Goal: Complete application form

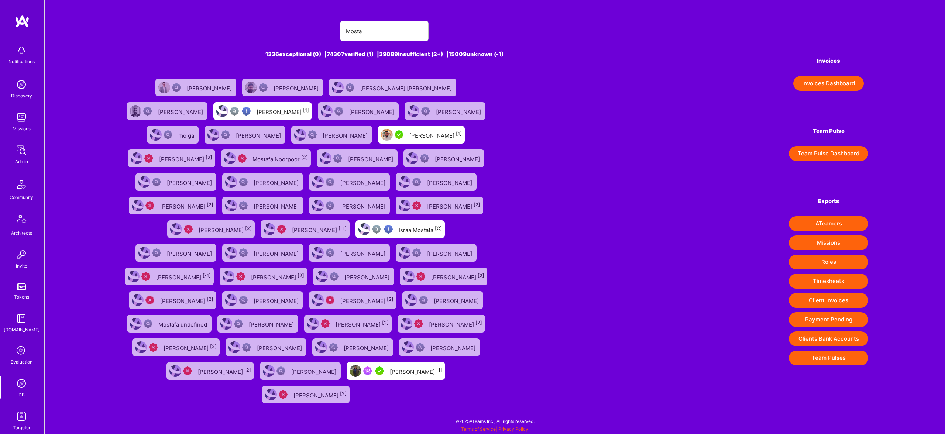
type input "Mosta"
click at [409, 134] on div "[PERSON_NAME] [1]" at bounding box center [435, 135] width 52 height 10
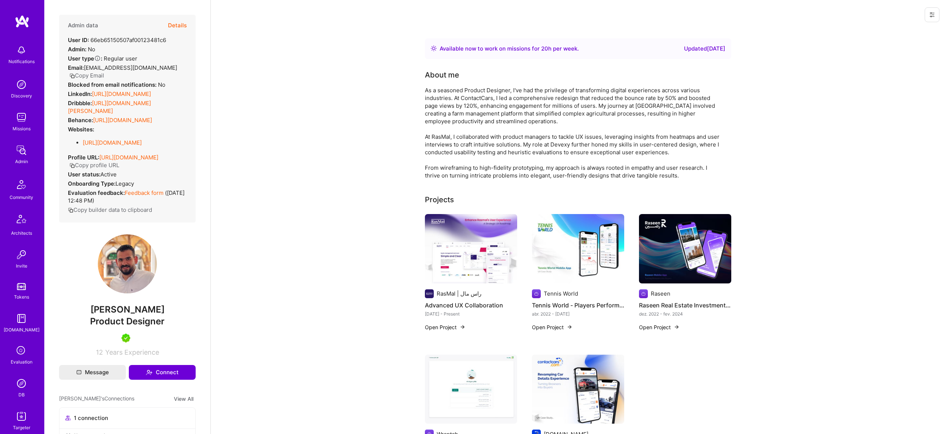
click at [180, 28] on button "Details" at bounding box center [177, 25] width 19 height 21
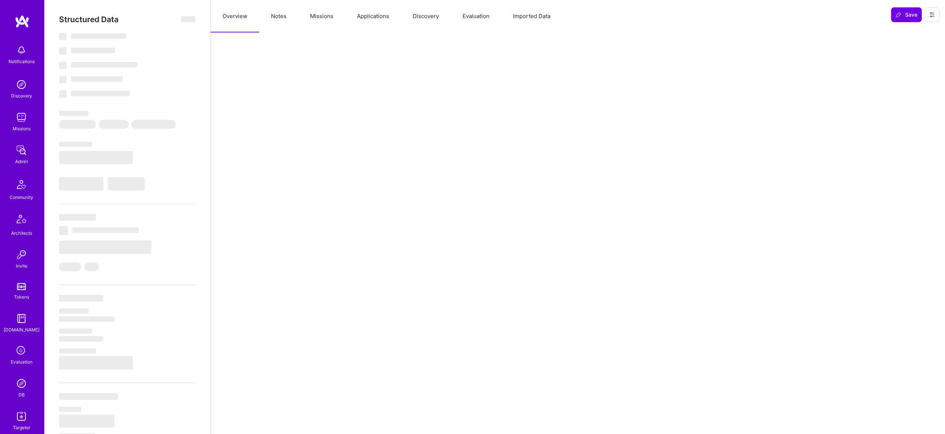
select select "Right Now"
select select "5"
select select "7"
select select "6"
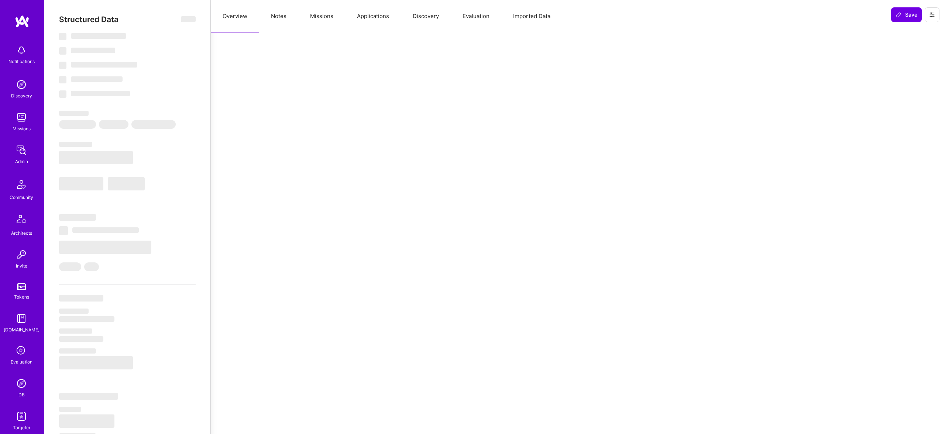
select select "EG"
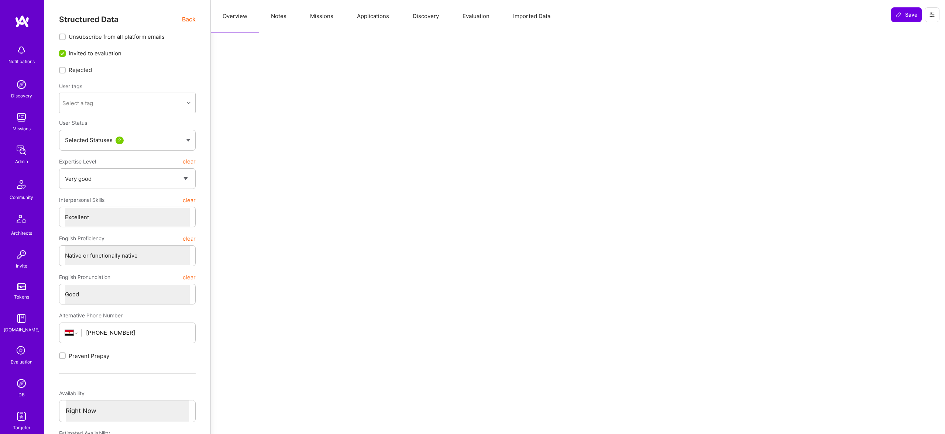
click at [474, 14] on button "Evaluation" at bounding box center [475, 16] width 51 height 32
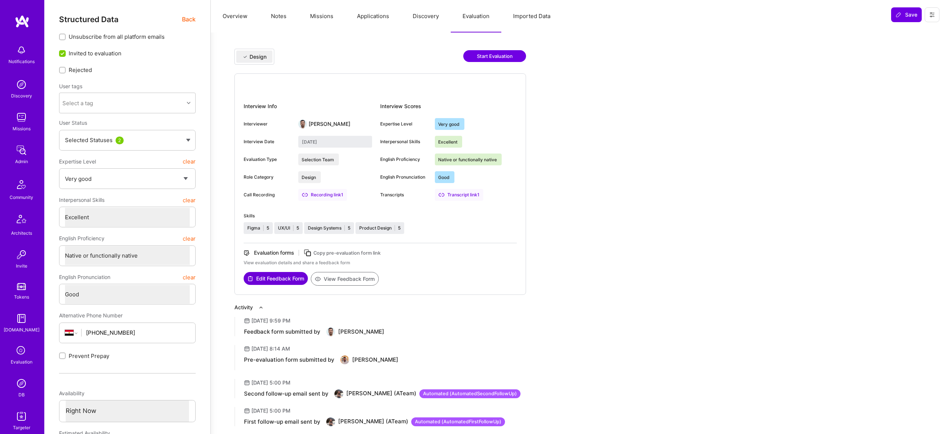
click at [283, 278] on button "Edit Feedback Form" at bounding box center [276, 278] width 64 height 13
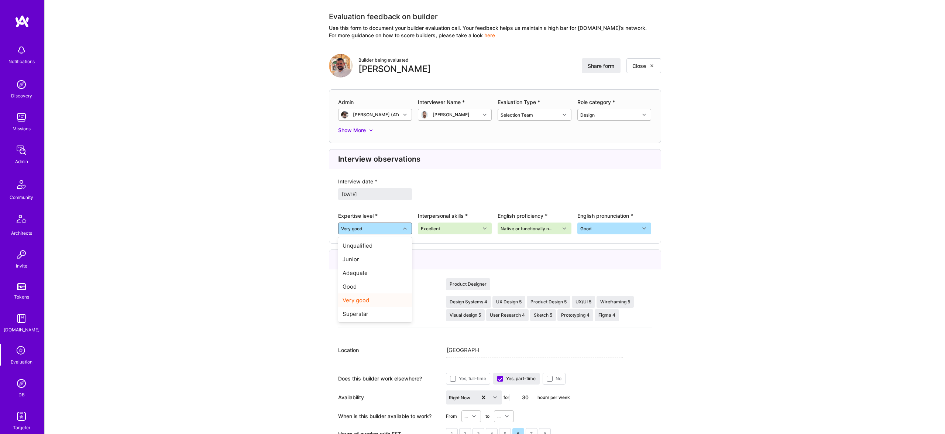
click at [395, 226] on div "Very good" at bounding box center [369, 228] width 62 height 11
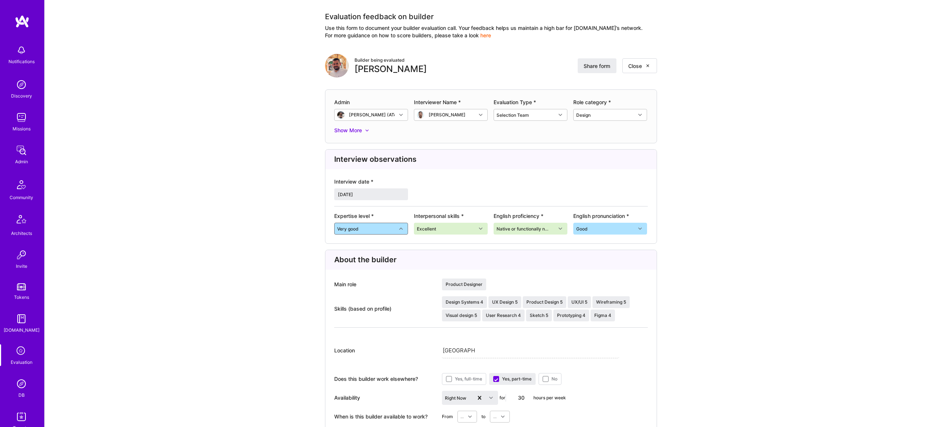
click at [365, 230] on div "Very good" at bounding box center [366, 228] width 62 height 11
click at [380, 230] on div "Very good" at bounding box center [366, 228] width 62 height 11
click at [379, 217] on div "Expertise level *" at bounding box center [374, 215] width 80 height 7
drag, startPoint x: 388, startPoint y: 229, endPoint x: 392, endPoint y: 229, distance: 3.8
click at [388, 229] on div "Very good" at bounding box center [366, 228] width 62 height 11
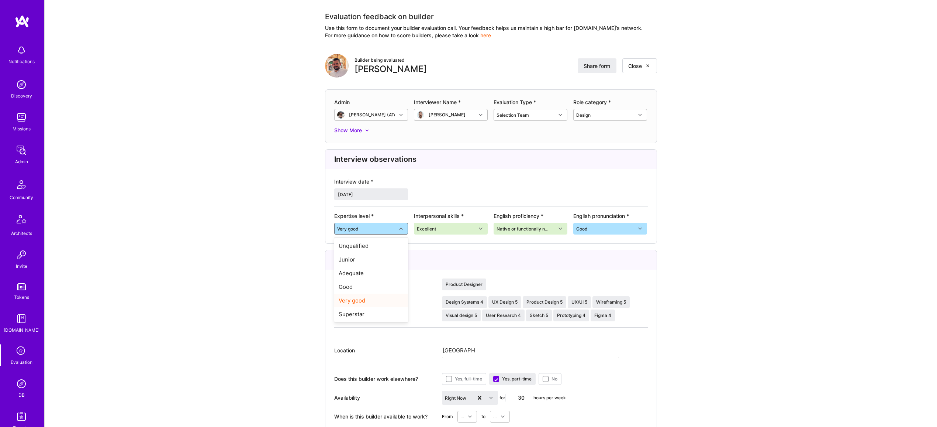
click at [376, 228] on div "Very good" at bounding box center [366, 228] width 62 height 11
click at [463, 227] on div "Excellent" at bounding box center [445, 228] width 62 height 11
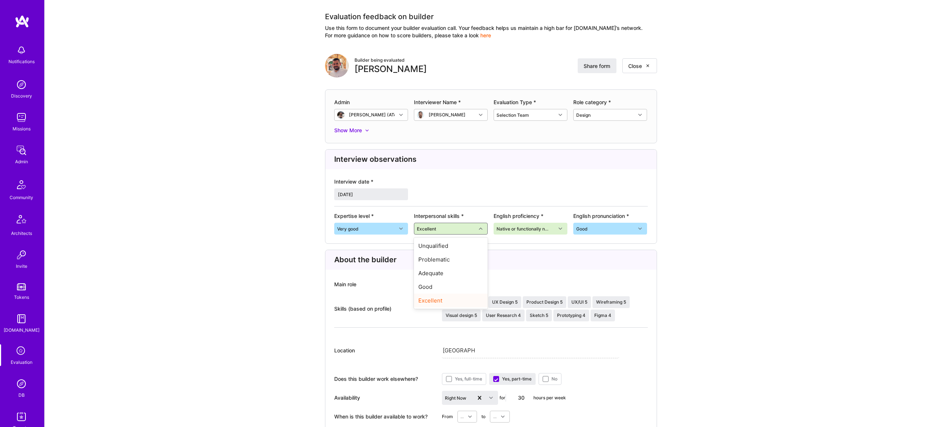
drag, startPoint x: 463, startPoint y: 227, endPoint x: 473, endPoint y: 226, distance: 10.4
click at [463, 227] on div "Excellent" at bounding box center [445, 228] width 62 height 11
click at [469, 225] on div "Excellent" at bounding box center [445, 228] width 62 height 11
click at [436, 228] on div "Excellent" at bounding box center [428, 229] width 22 height 8
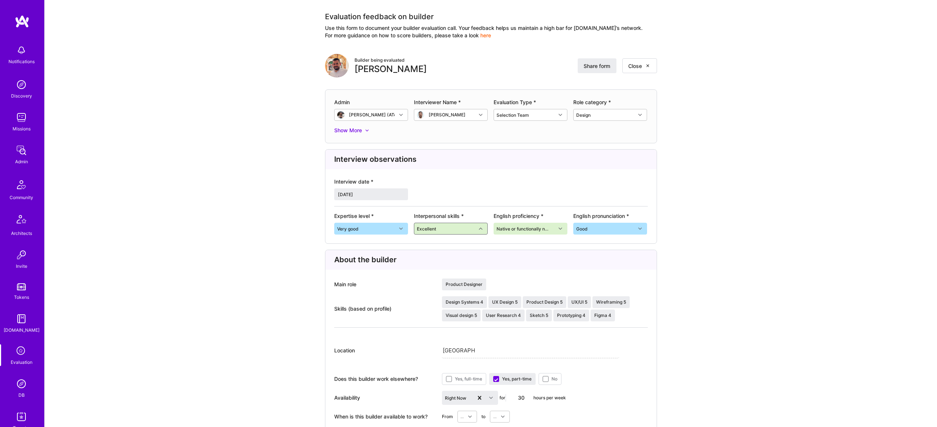
click at [462, 228] on div "Excellent" at bounding box center [445, 228] width 62 height 11
click at [456, 232] on div "Excellent" at bounding box center [445, 228] width 62 height 11
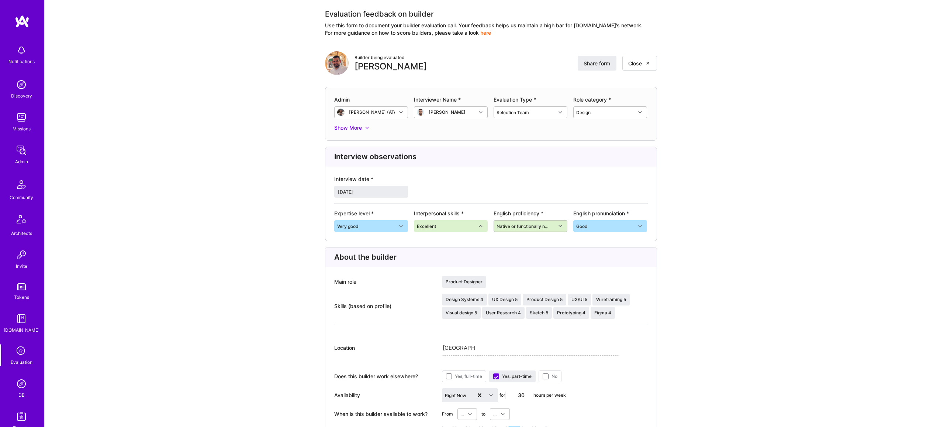
click at [540, 223] on div "Native or functionally native" at bounding box center [526, 226] width 58 height 8
click at [525, 225] on div "Native or functionally native" at bounding box center [526, 226] width 58 height 8
click at [527, 222] on div "Native or functionally native" at bounding box center [526, 226] width 58 height 8
click at [627, 225] on div "Good" at bounding box center [605, 225] width 62 height 11
drag, startPoint x: 742, startPoint y: 237, endPoint x: 921, endPoint y: 297, distance: 188.5
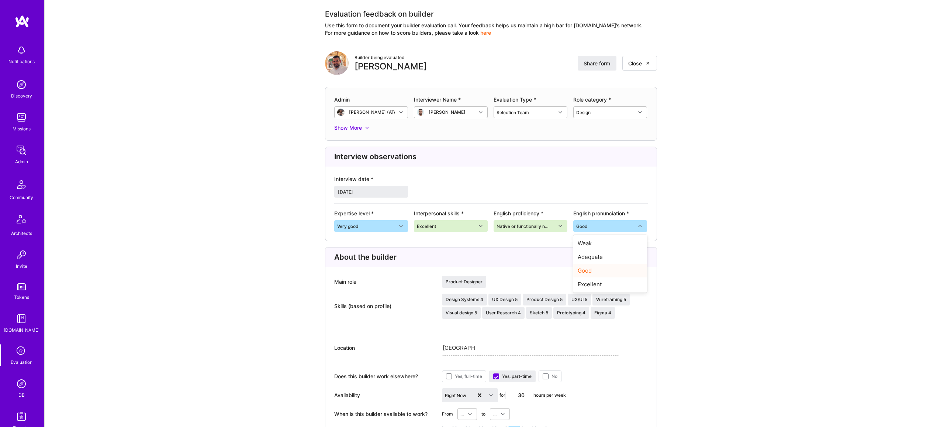
click at [602, 232] on div "Interview observations Interview date * November 18, 2024 Expertise level * Ver…" at bounding box center [491, 193] width 332 height 94
click at [601, 226] on div "Good" at bounding box center [605, 225] width 62 height 11
click at [614, 227] on div "Good" at bounding box center [605, 225] width 62 height 11
